Goal: Entertainment & Leisure: Consume media (video, audio)

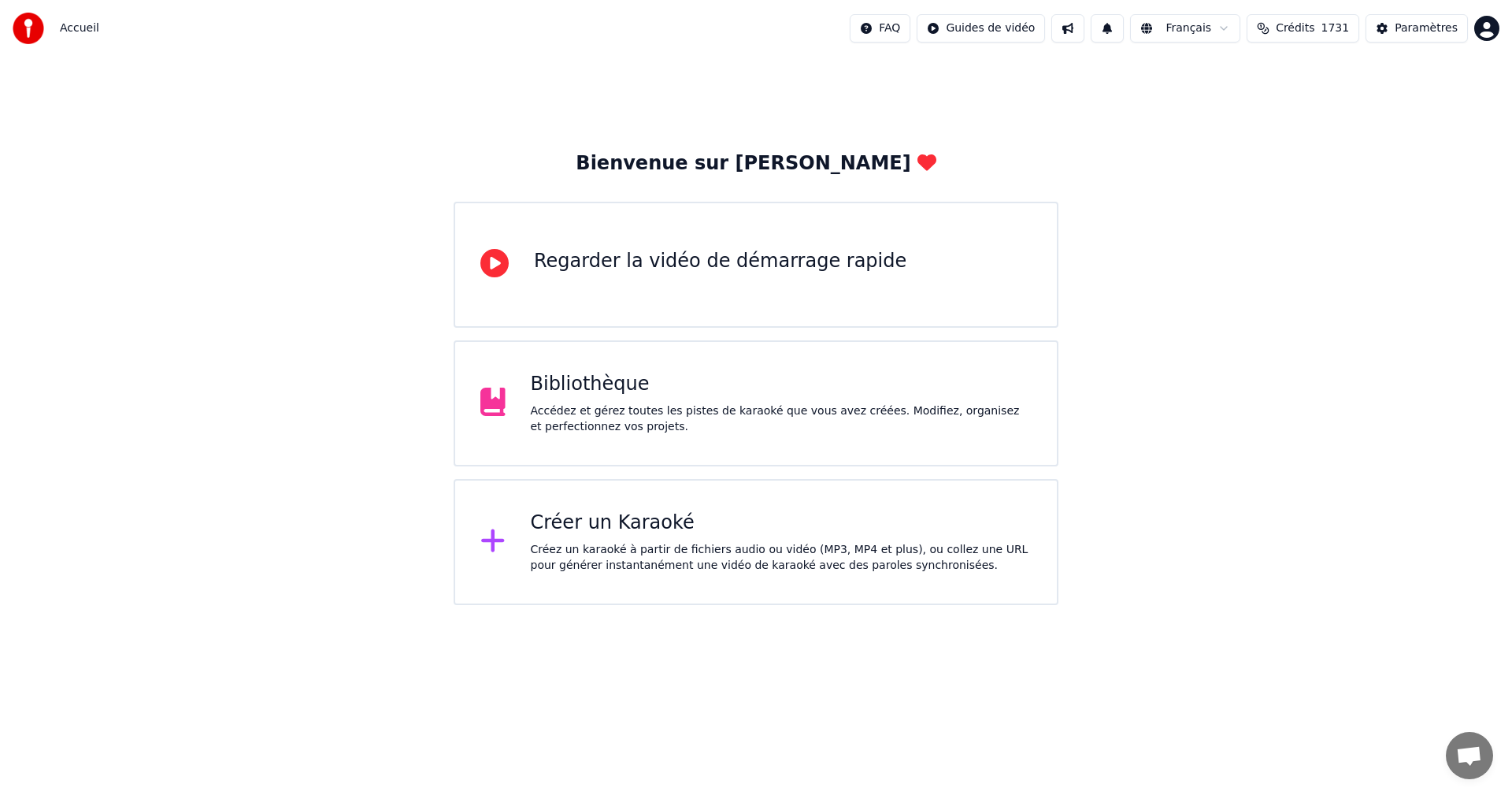
click at [818, 365] on div "Bibliothèque Accédez et gérez toutes les pistes de karaoké que vous avez créées…" at bounding box center [756, 403] width 605 height 126
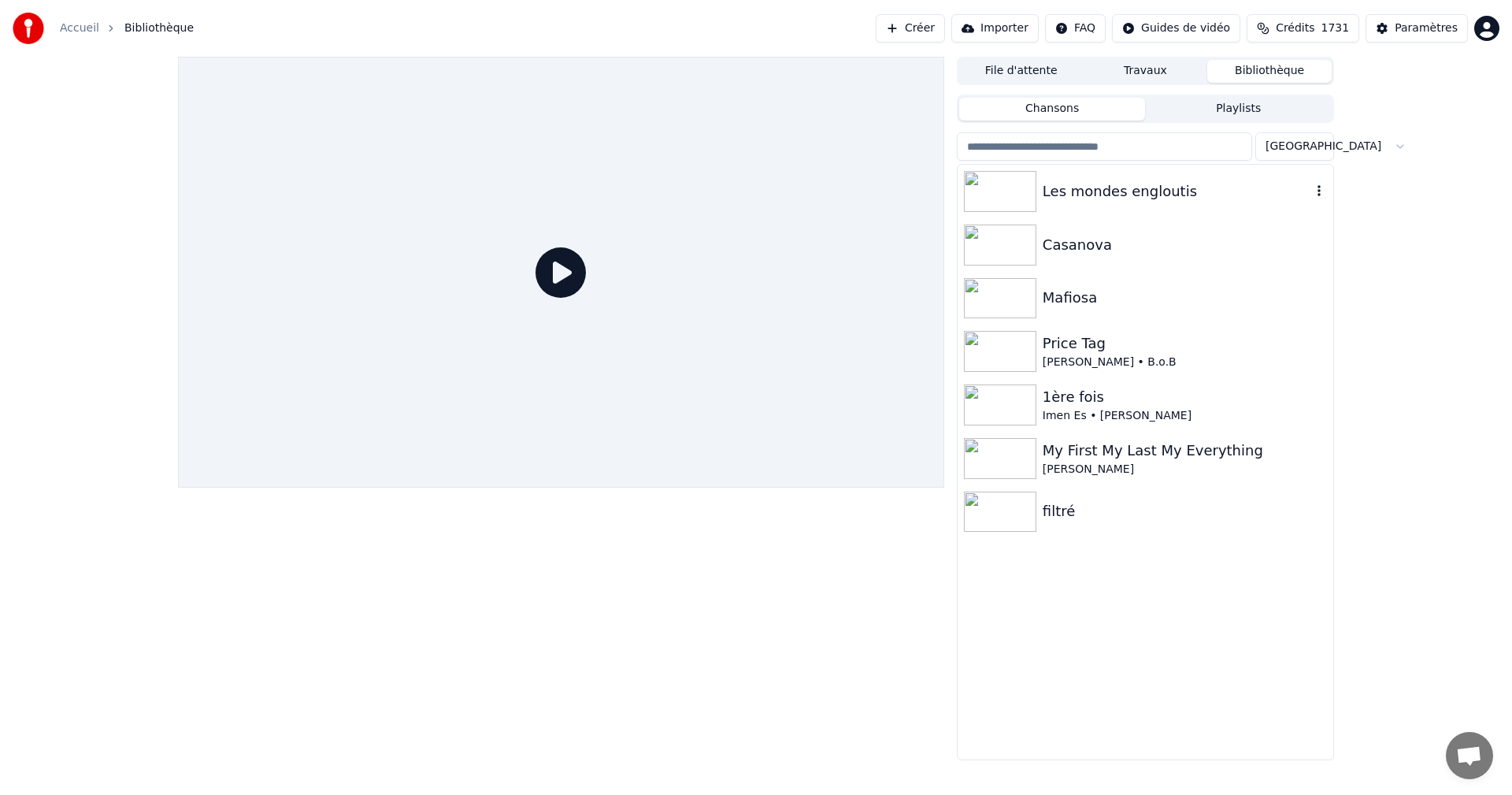
click at [963, 196] on div "Les mondes engloutis" at bounding box center [1146, 191] width 376 height 53
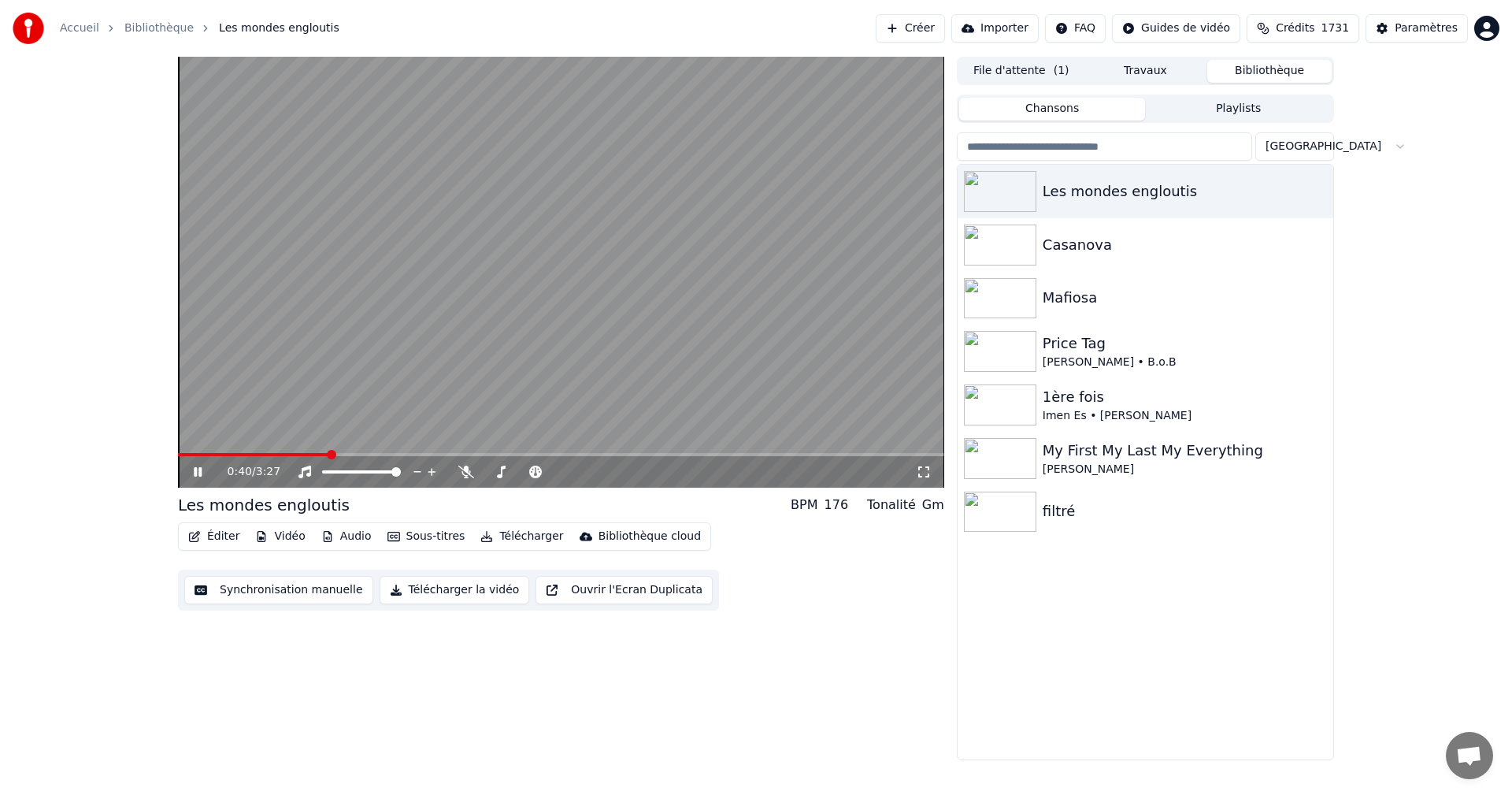
drag, startPoint x: 448, startPoint y: 470, endPoint x: 466, endPoint y: 470, distance: 18.0
click at [453, 470] on div "0:40 / 3:27" at bounding box center [572, 472] width 689 height 16
click at [467, 470] on icon at bounding box center [466, 472] width 16 height 13
click at [635, 343] on video at bounding box center [561, 272] width 766 height 431
click at [458, 606] on div "Synchronisation manuelle Télécharger la vidéo Ouvrir l'Ecran Duplicata" at bounding box center [448, 589] width 541 height 41
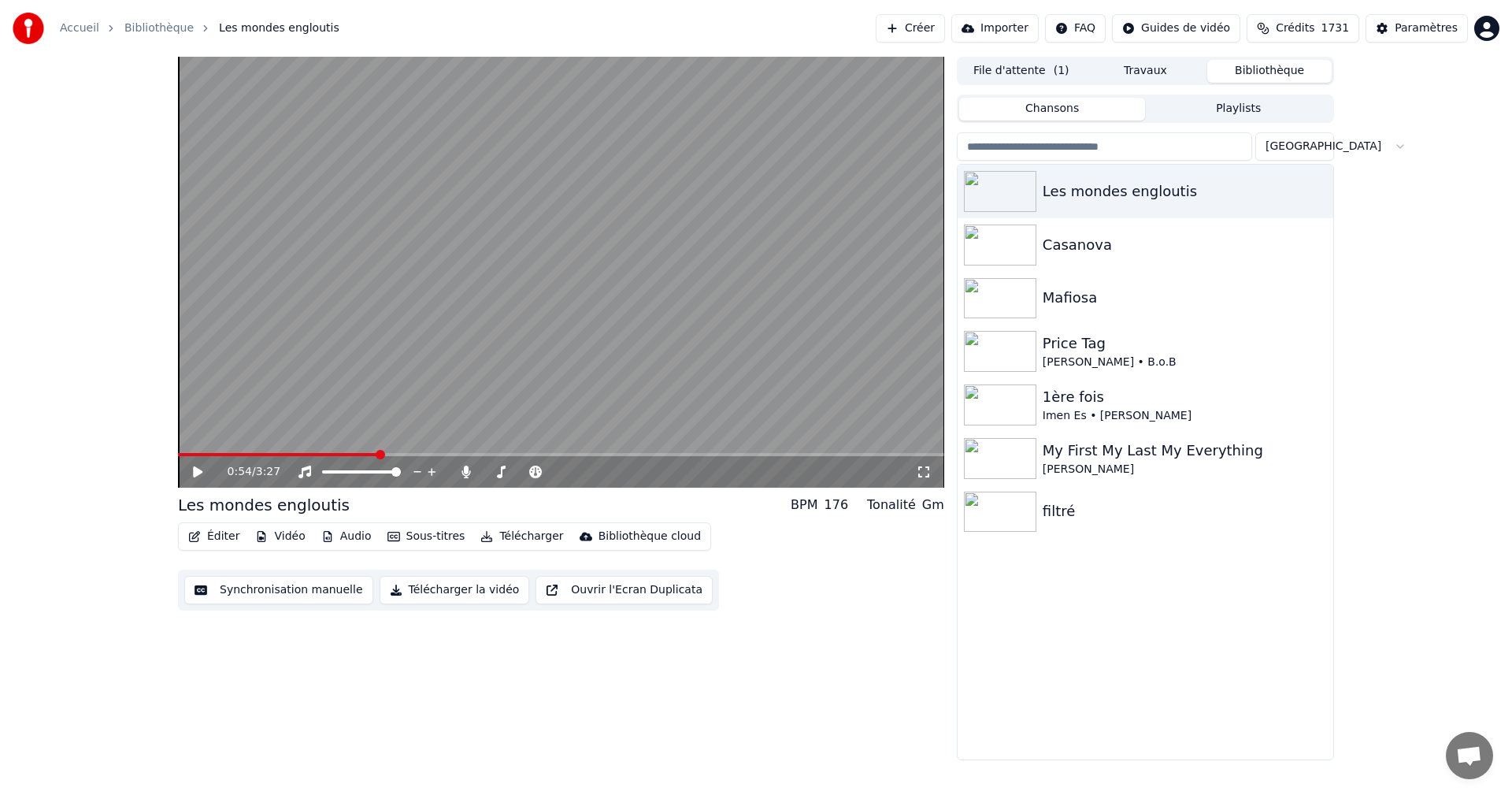
click at [447, 597] on button "Télécharger la vidéo" at bounding box center [455, 589] width 151 height 28
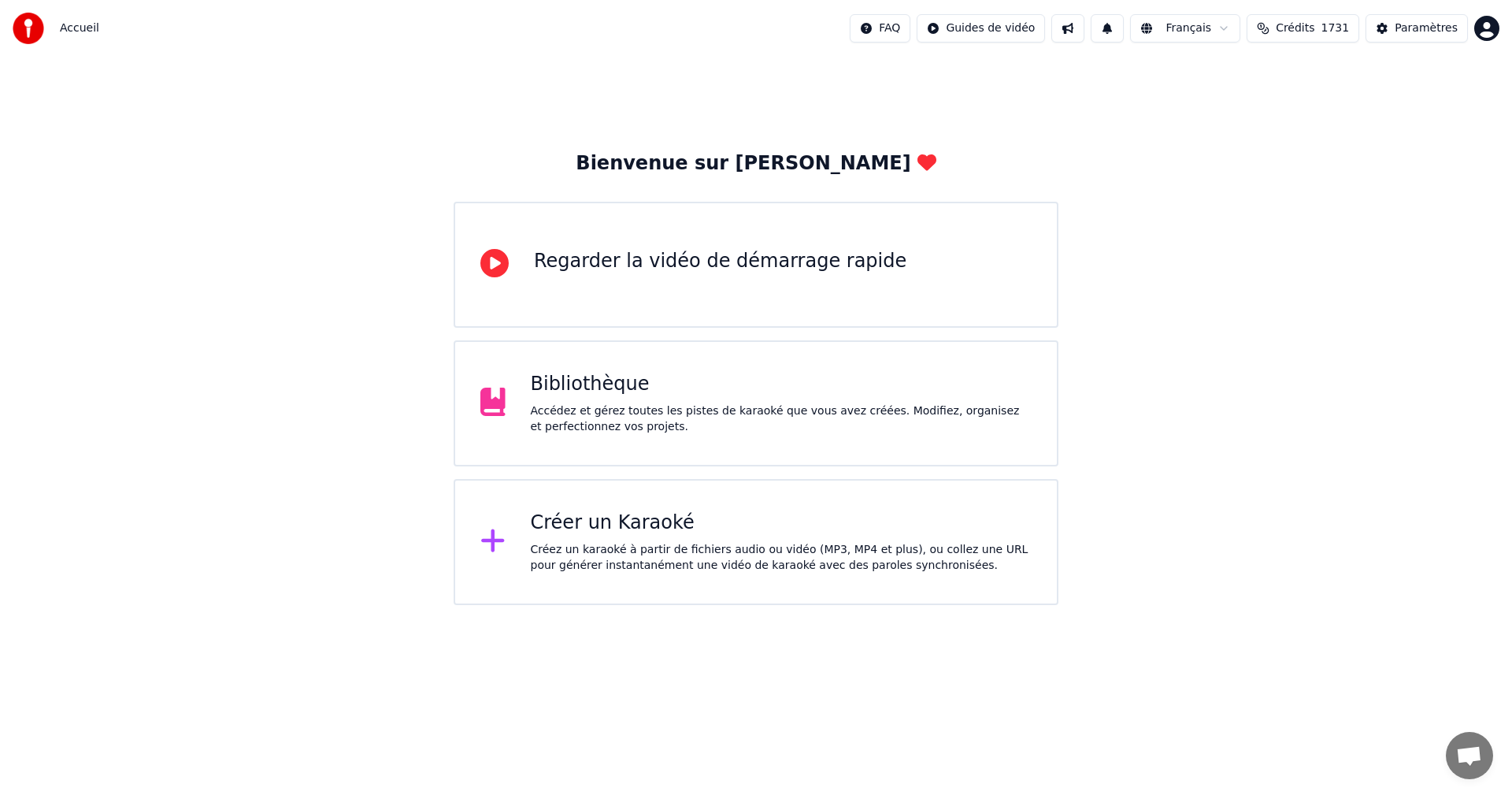
click at [463, 418] on div "Bibliothèque Accédez et gérez toutes les pistes de karaoké que vous avez créées…" at bounding box center [756, 403] width 605 height 126
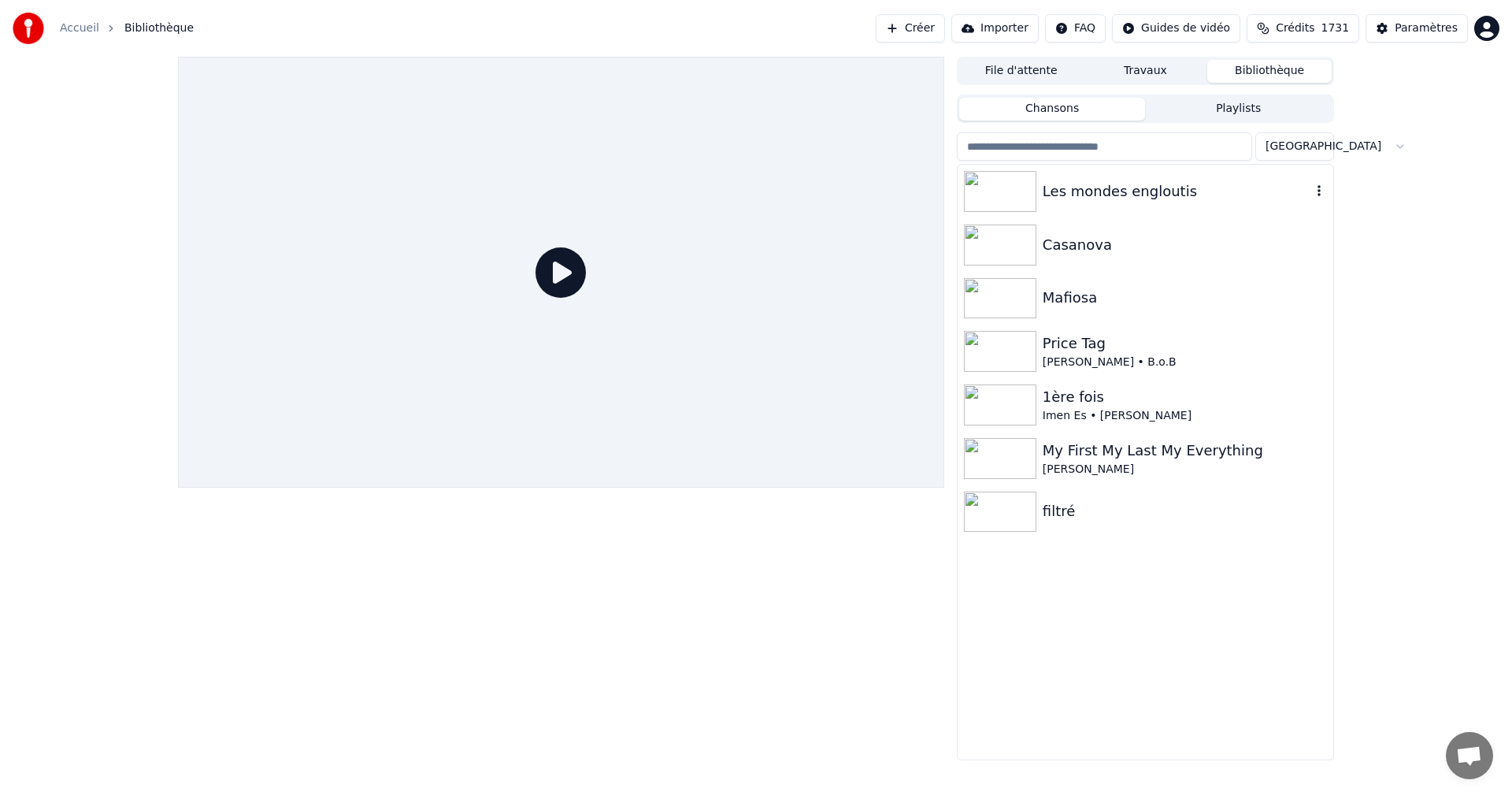
click at [1164, 178] on div "Les mondes engloutis" at bounding box center [1146, 191] width 376 height 53
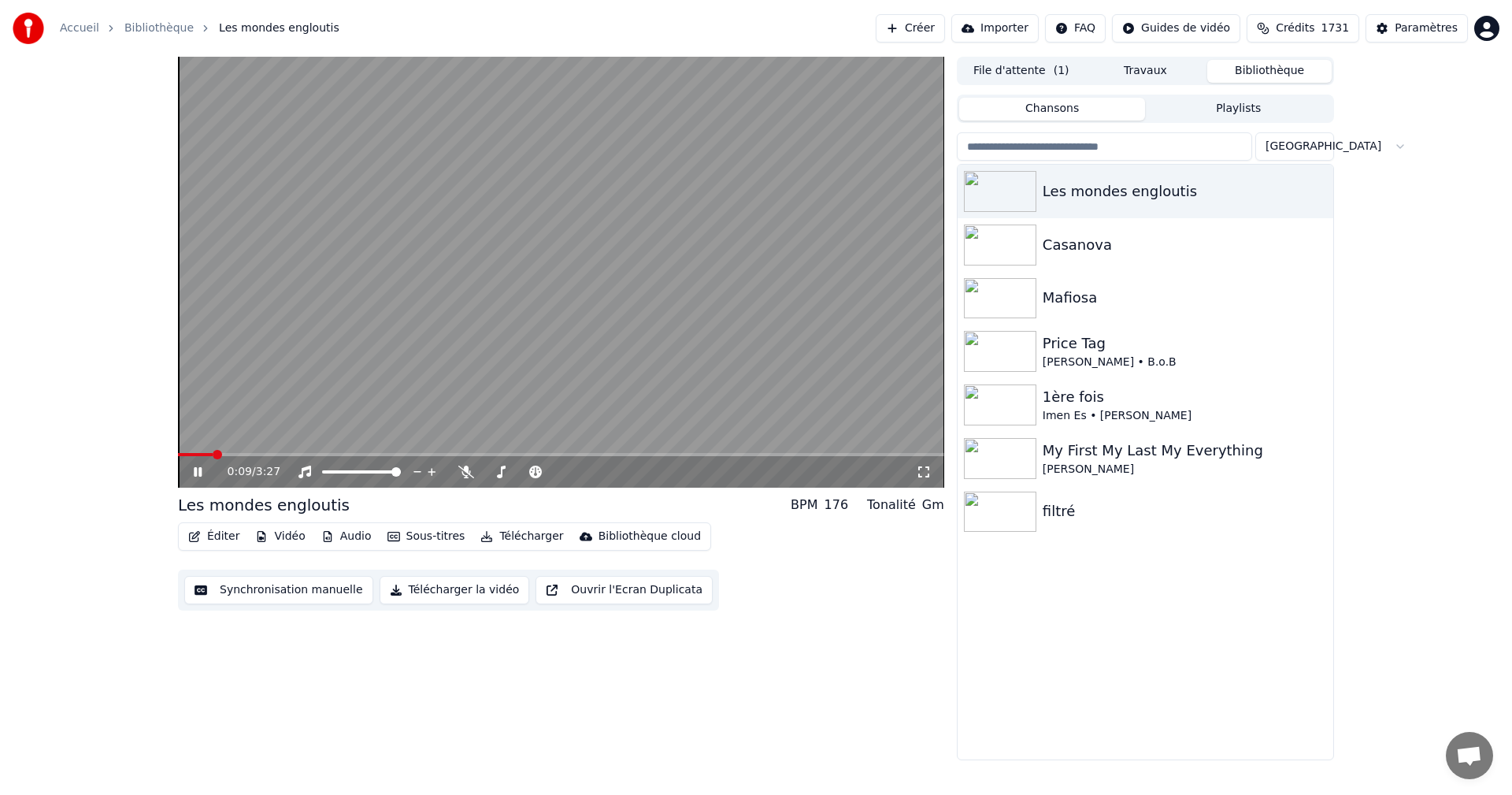
click at [254, 452] on video at bounding box center [561, 272] width 766 height 431
click at [442, 258] on video at bounding box center [561, 272] width 766 height 431
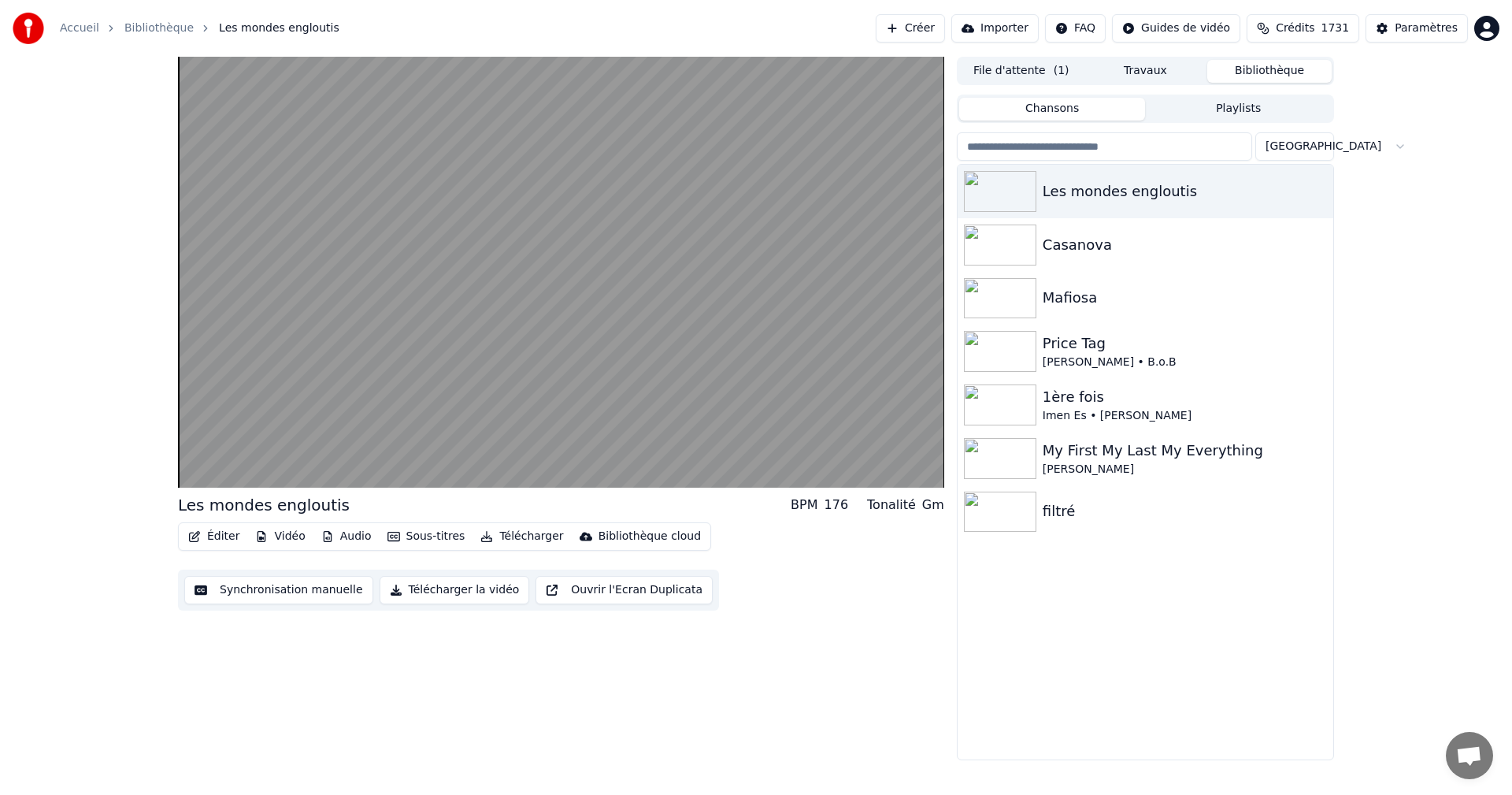
click at [1115, 776] on div "Accueil Bibliothèque Les mondes engloutis Créer Importer FAQ Guides de vidéo Cr…" at bounding box center [756, 398] width 1512 height 795
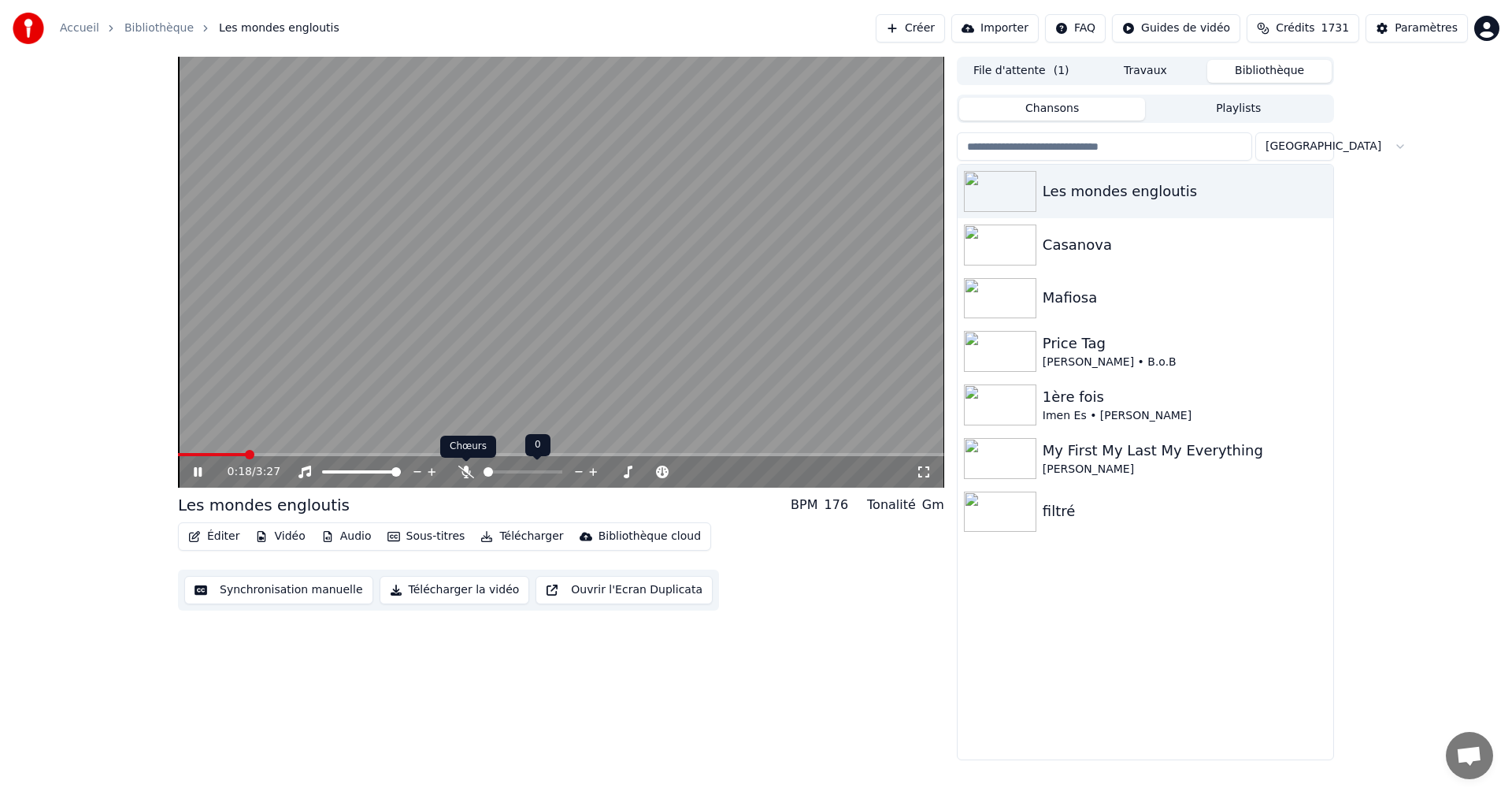
click at [467, 475] on icon at bounding box center [466, 472] width 16 height 13
click at [204, 478] on icon at bounding box center [209, 472] width 37 height 13
click at [178, 456] on span at bounding box center [178, 455] width 0 height 3
click at [192, 465] on icon at bounding box center [209, 472] width 37 height 13
drag, startPoint x: 1036, startPoint y: 233, endPoint x: 1027, endPoint y: 233, distance: 9.0
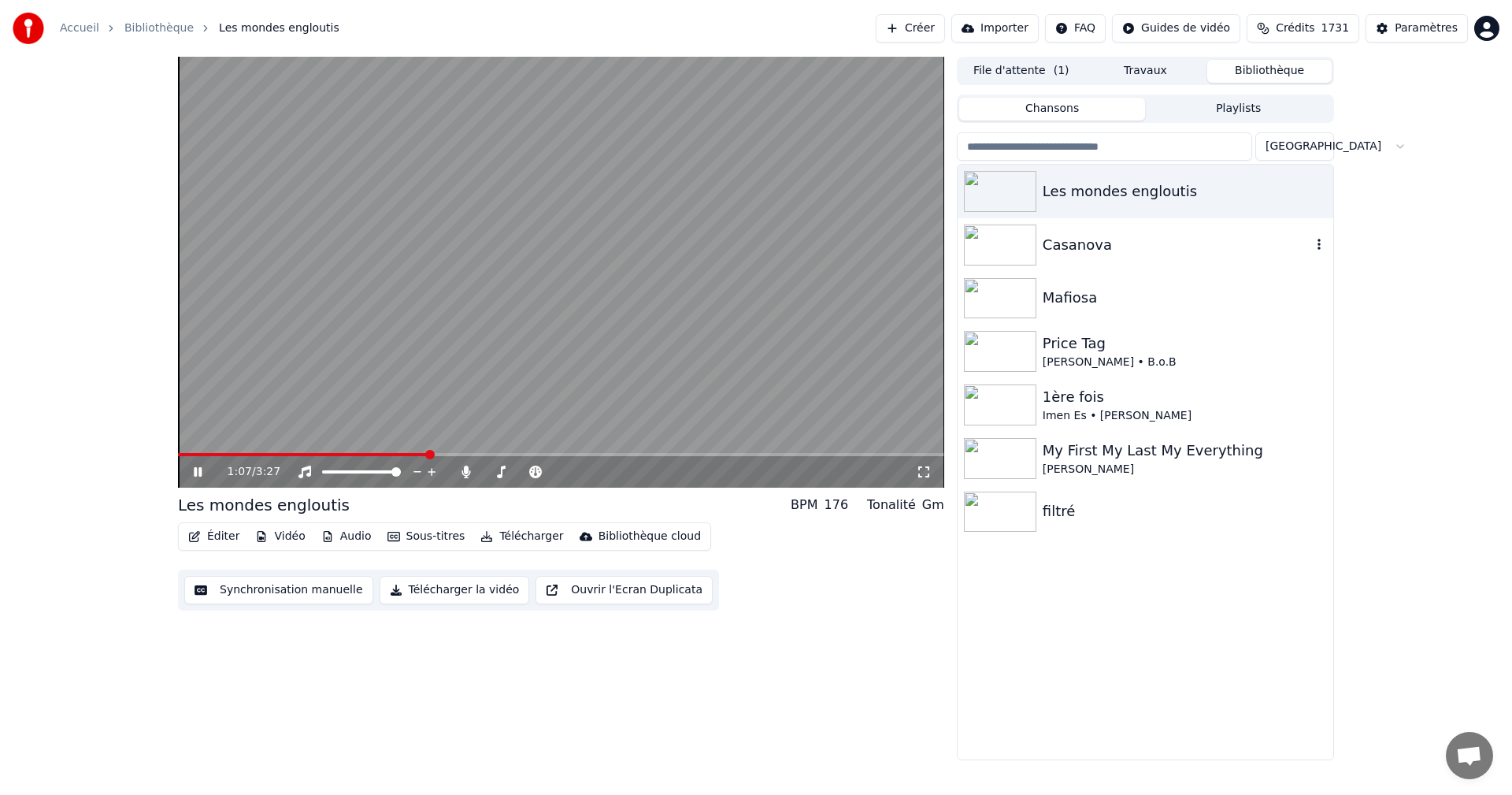
click at [1030, 233] on div at bounding box center [1004, 244] width 79 height 41
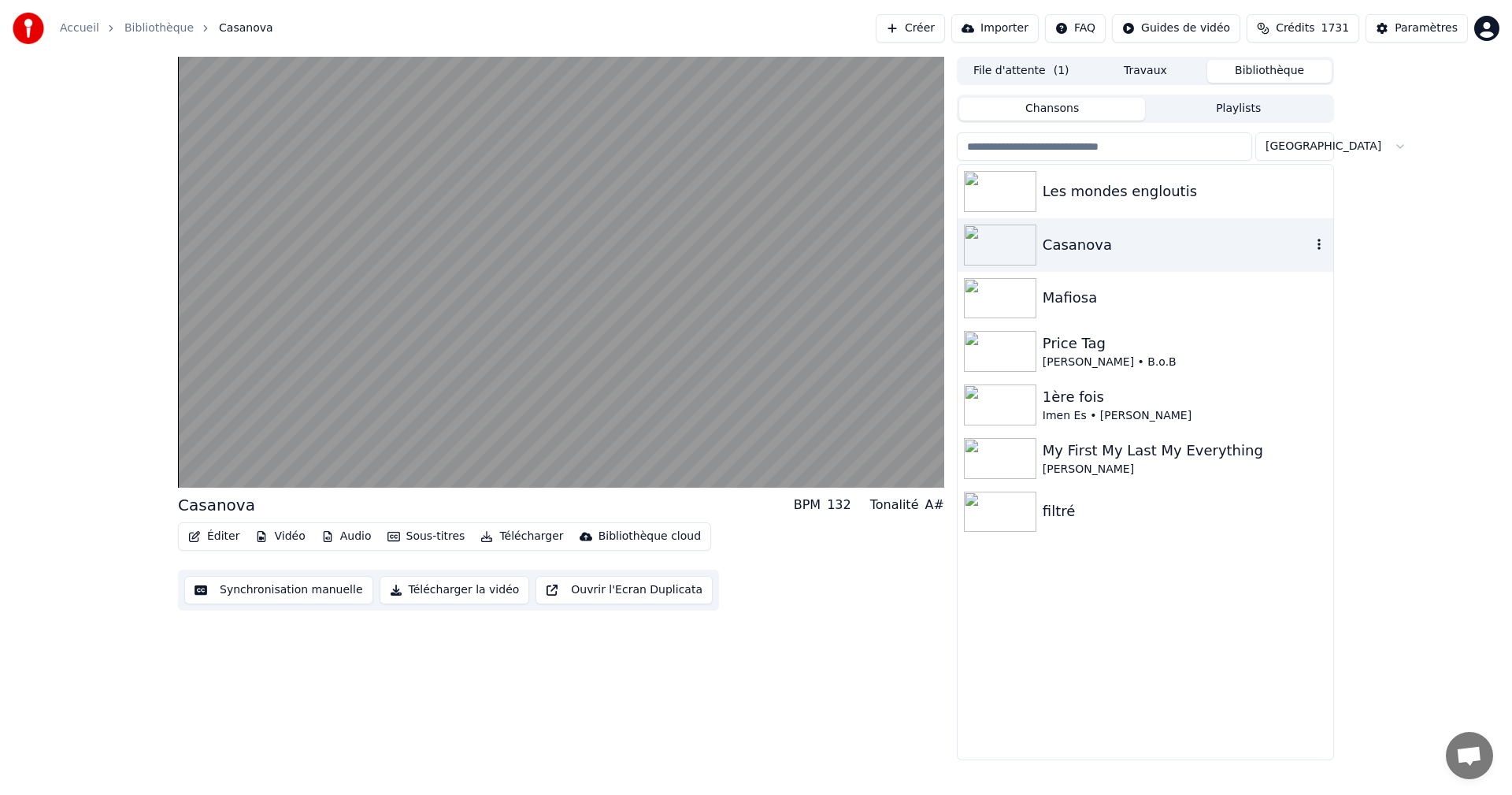
click at [1025, 235] on img at bounding box center [1001, 244] width 73 height 41
click at [997, 249] on img at bounding box center [1001, 244] width 73 height 41
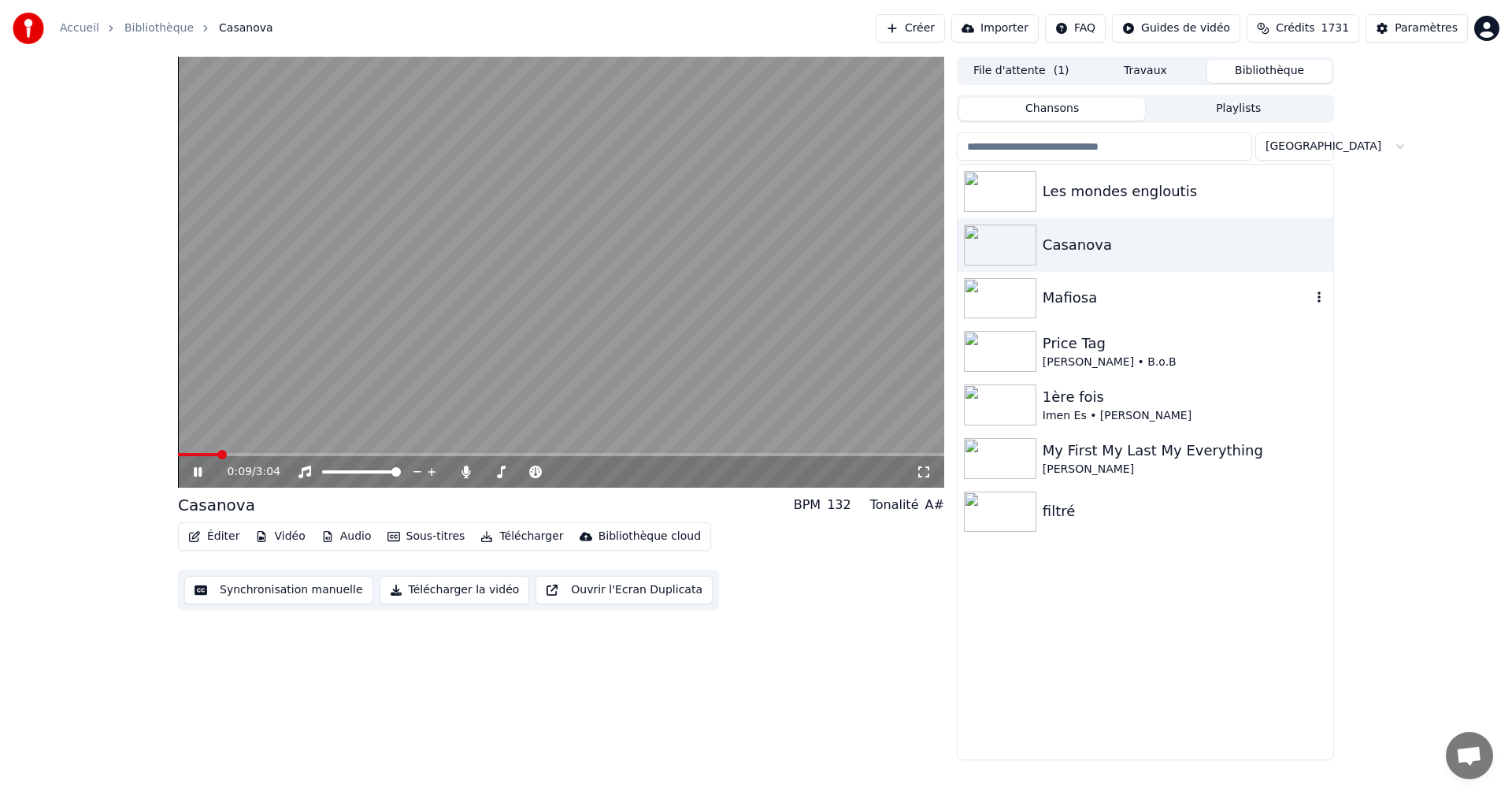
click at [992, 285] on img at bounding box center [1001, 298] width 73 height 41
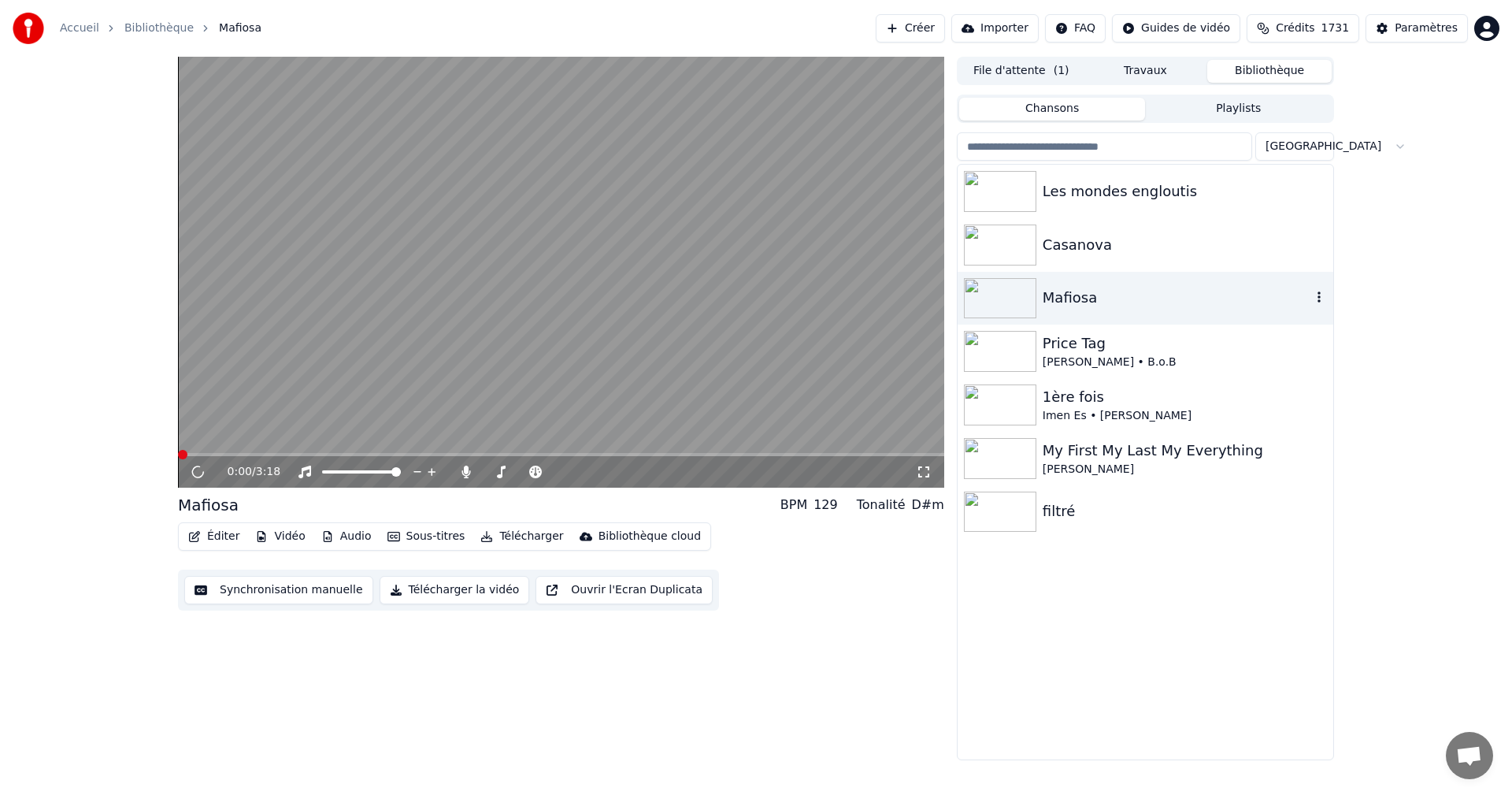
click at [992, 285] on img at bounding box center [1001, 298] width 73 height 41
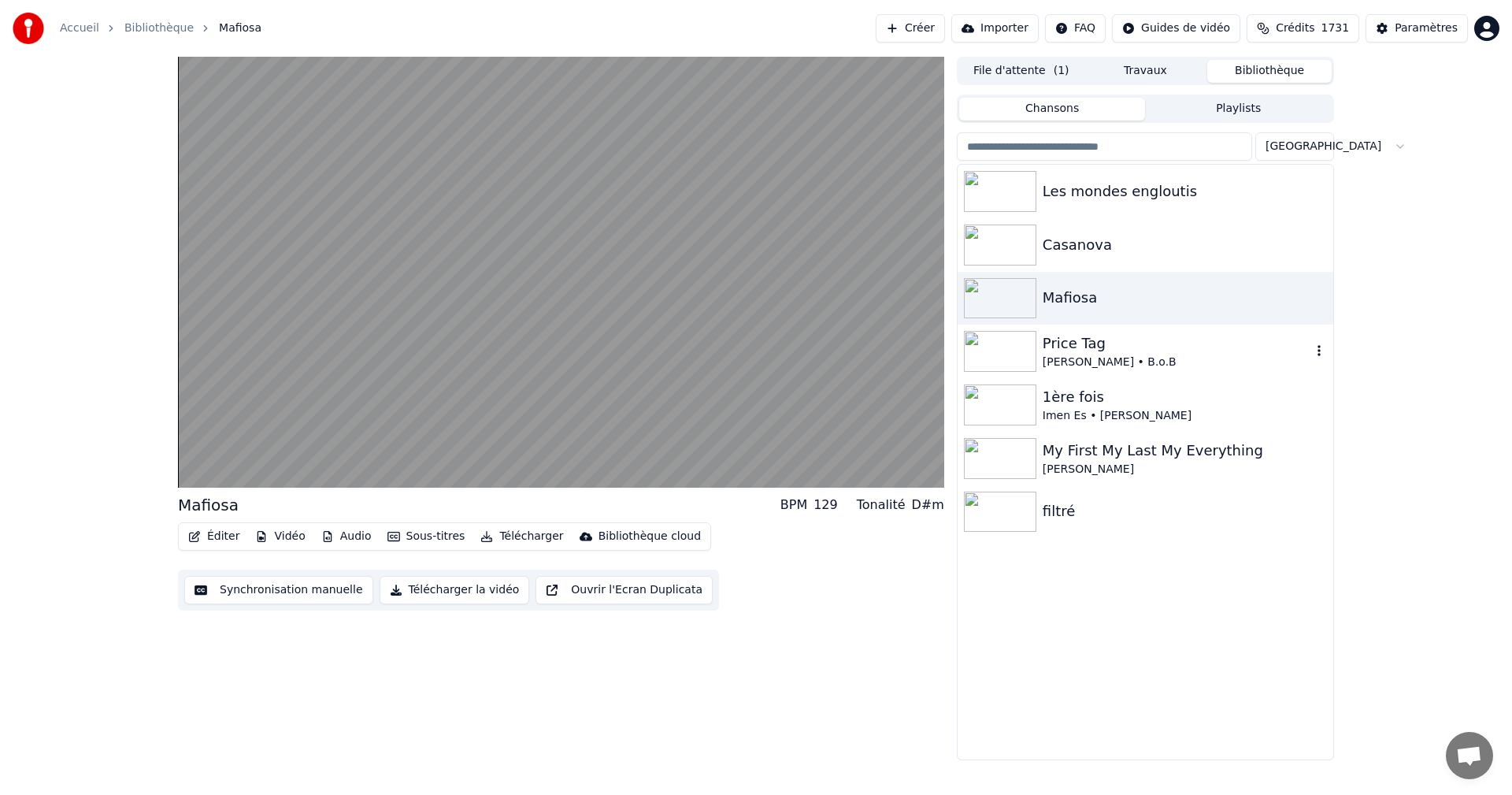
click at [1012, 348] on img at bounding box center [1001, 351] width 73 height 41
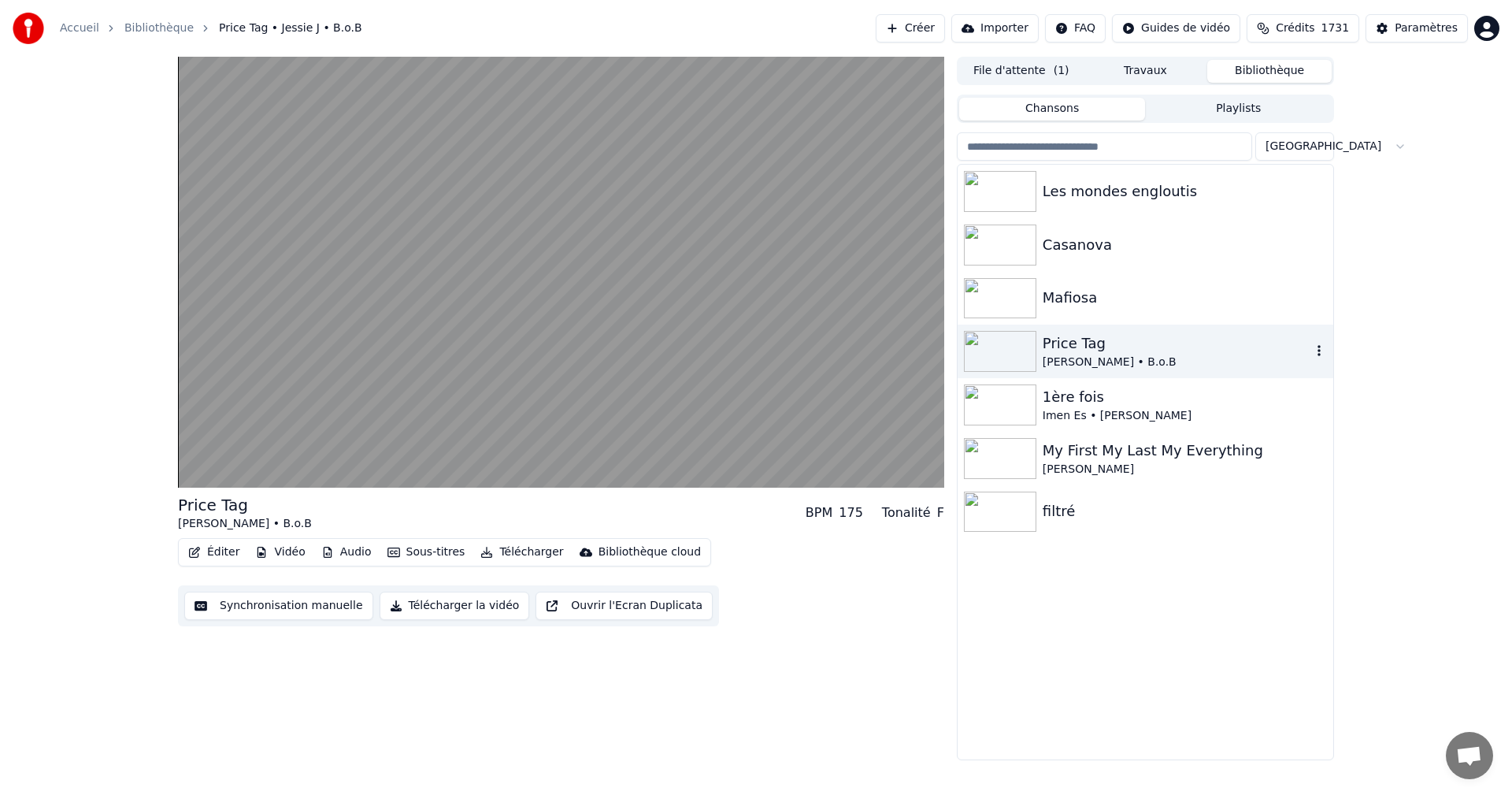
click at [1012, 348] on img at bounding box center [1001, 351] width 73 height 41
click at [1002, 398] on img at bounding box center [1001, 405] width 73 height 41
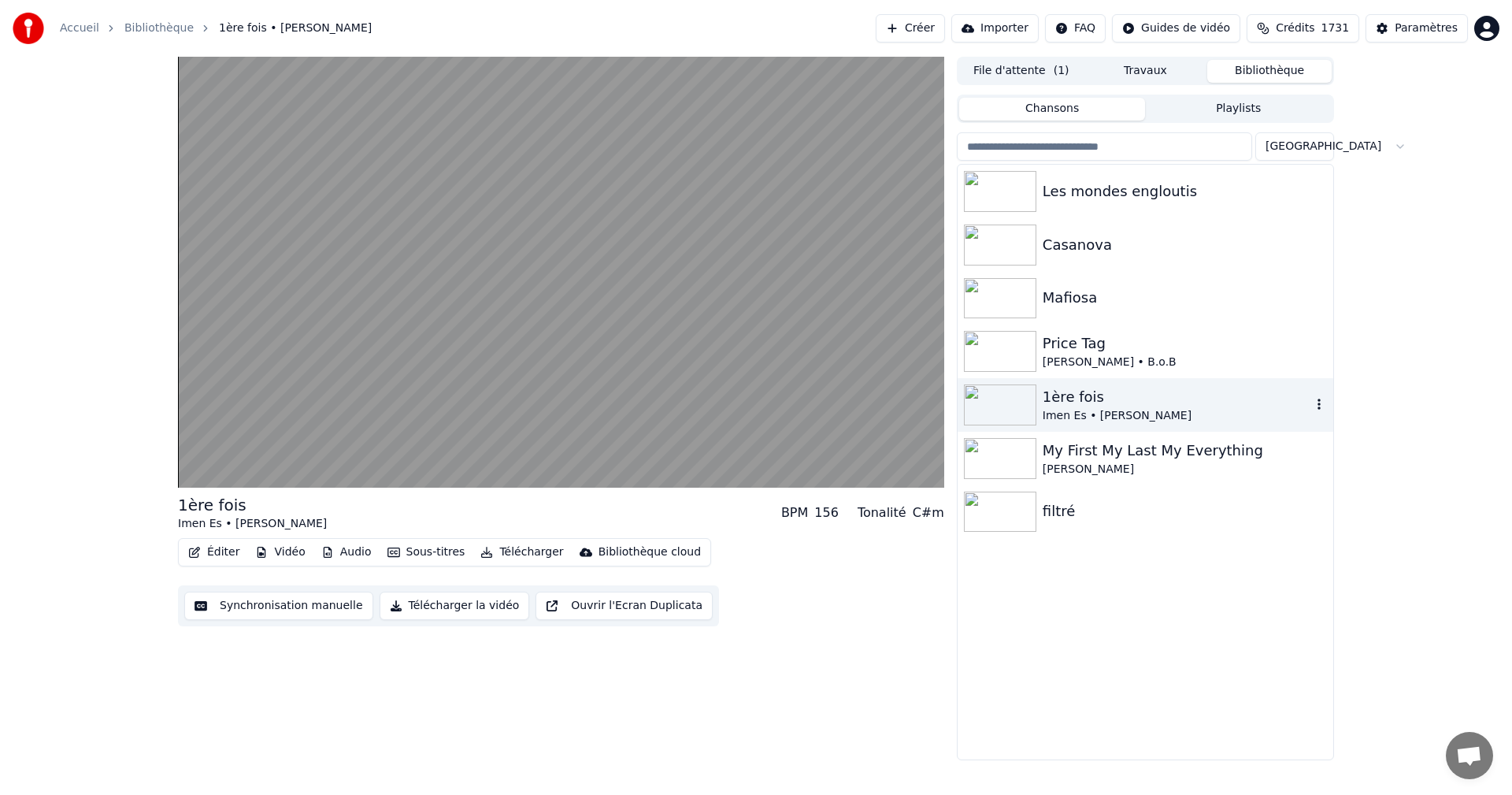
click at [1001, 398] on img at bounding box center [1001, 405] width 73 height 41
